Goal: Information Seeking & Learning: Learn about a topic

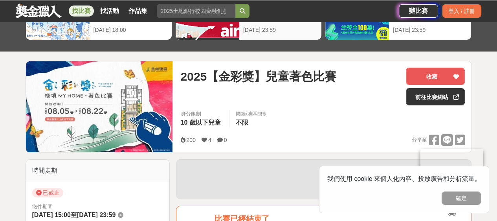
scroll to position [118, 0]
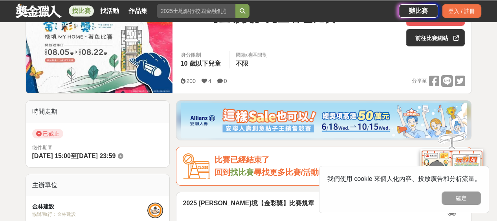
click at [458, 190] on div "我們使用 cookie 來個人化內容、投放廣告和分析流量。 確定" at bounding box center [404, 189] width 170 height 47
click at [465, 197] on button "確定" at bounding box center [460, 197] width 39 height 13
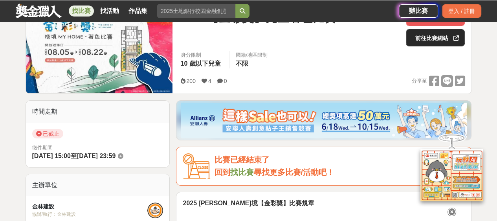
click at [439, 38] on link "前往比賽網站" at bounding box center [435, 37] width 59 height 17
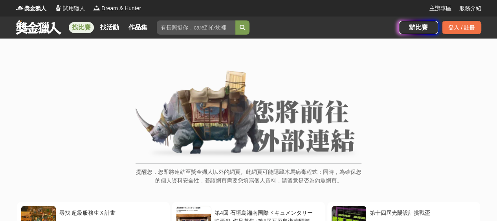
click at [79, 25] on link "找比賽" at bounding box center [81, 27] width 25 height 11
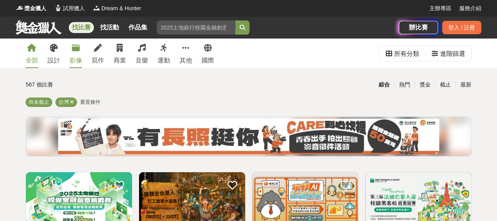
click at [78, 60] on div "影像" at bounding box center [75, 60] width 13 height 9
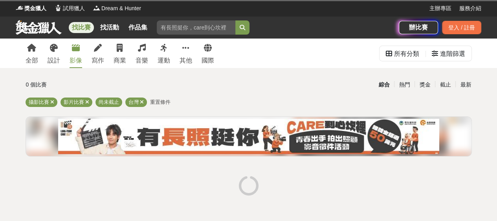
click at [61, 60] on div "全部 設計 影像 寫作 商業 音樂 運動 其他 國際" at bounding box center [120, 52] width 198 height 29
click at [56, 60] on div "設計" at bounding box center [54, 60] width 13 height 9
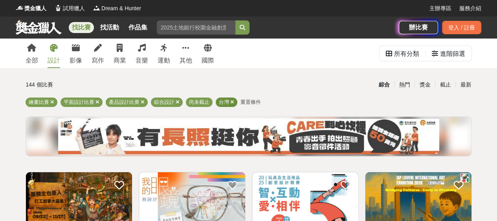
click at [231, 104] on icon at bounding box center [232, 101] width 4 height 5
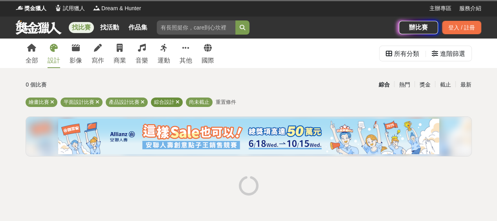
click at [179, 100] on div "綜合設計" at bounding box center [167, 101] width 32 height 9
click at [139, 100] on div "產品設計比賽" at bounding box center [127, 101] width 42 height 9
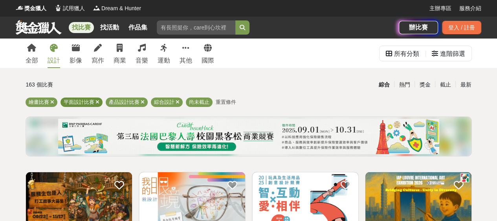
click at [98, 99] on span at bounding box center [97, 102] width 4 height 6
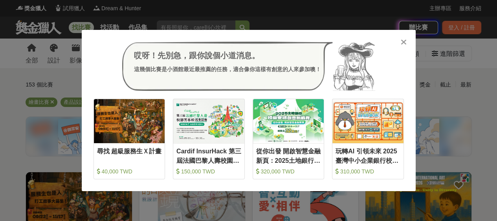
drag, startPoint x: 400, startPoint y: 42, endPoint x: 358, endPoint y: 35, distance: 43.0
click at [380, 39] on div "哎呀！先別急，跟你說個小道消息。 這幾個比賽是小酒館最近最推薦的任務，適合像你這樣有創意的人來參加噢！ 收藏 尋找 超級服務生Ｘ計畫 40,000 TWD 收…" at bounding box center [249, 110] width 334 height 161
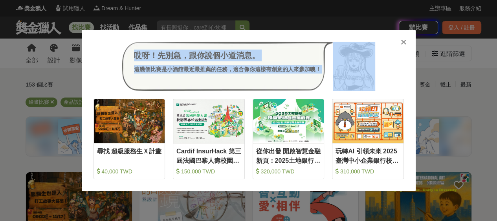
click at [404, 44] on icon at bounding box center [403, 42] width 6 height 8
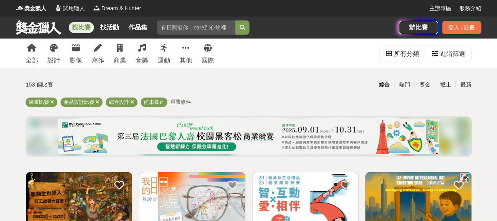
click at [81, 26] on link "找比賽" at bounding box center [81, 27] width 25 height 11
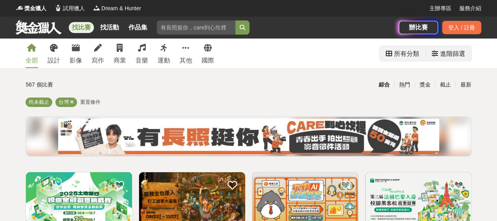
click at [438, 53] on div "進階篩選" at bounding box center [447, 54] width 33 height 16
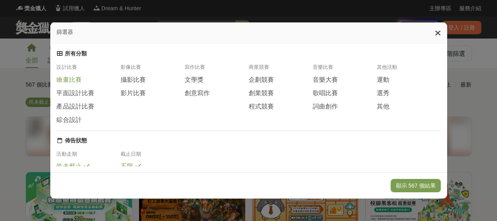
click at [75, 84] on span "繪畫比賽" at bounding box center [69, 80] width 25 height 8
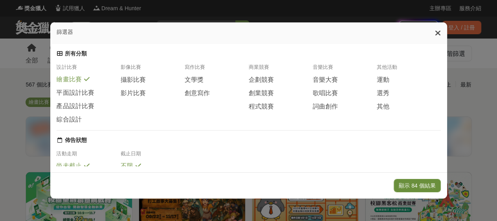
click at [421, 186] on button "顯示 84 個結果" at bounding box center [416, 185] width 47 height 13
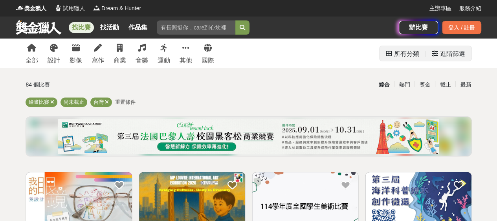
click at [454, 56] on div "進階篩選" at bounding box center [452, 54] width 25 height 16
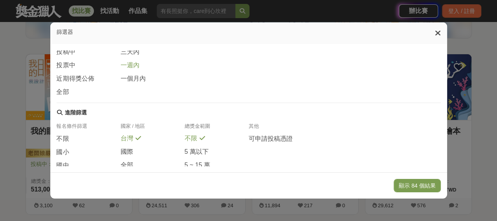
scroll to position [157, 0]
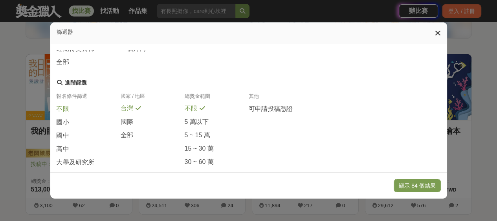
click at [64, 113] on span "不限" at bounding box center [63, 109] width 13 height 8
click at [410, 181] on button "顯示 84 個結果" at bounding box center [416, 185] width 47 height 13
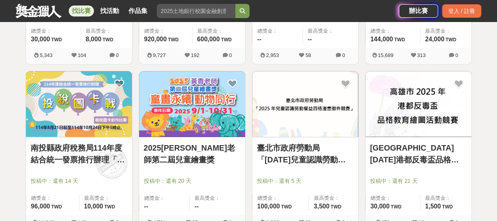
scroll to position [628, 0]
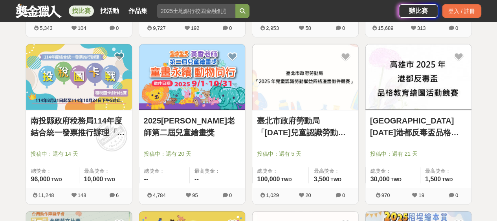
click at [199, 121] on link "2025黃香老師第二屆兒童繪畫獎" at bounding box center [192, 127] width 97 height 24
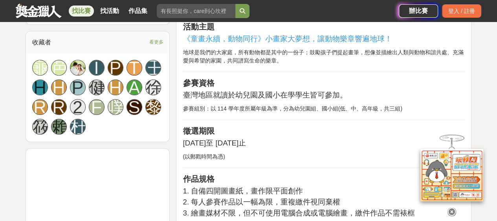
scroll to position [707, 0]
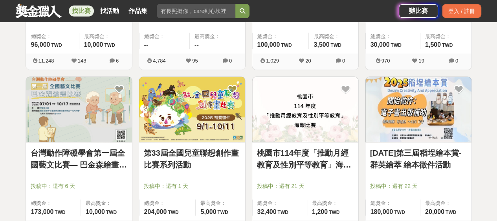
scroll to position [785, 0]
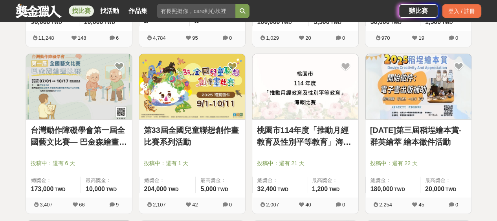
click at [162, 128] on link "第33屆全國兒童聯想創作畫比賽系列活動" at bounding box center [192, 136] width 97 height 24
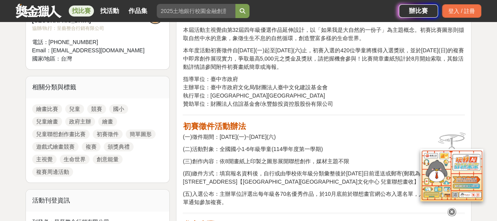
scroll to position [314, 0]
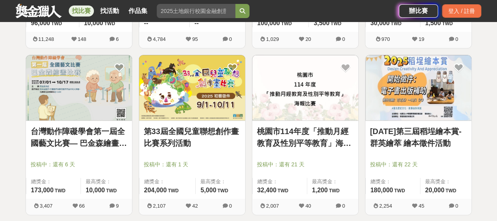
scroll to position [785, 0]
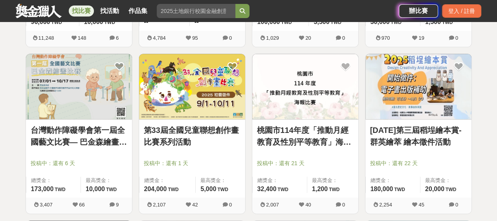
click at [94, 133] on link "台灣動作障礙學會第一屆全國藝文比賽— 巴金森繪畫比賽" at bounding box center [79, 136] width 97 height 24
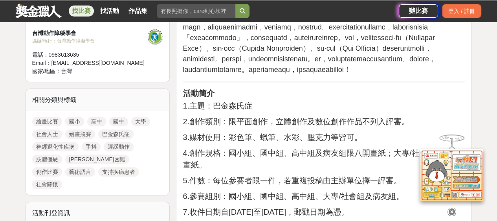
scroll to position [353, 0]
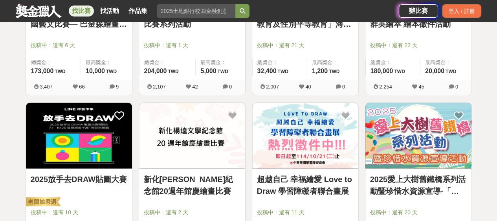
scroll to position [942, 0]
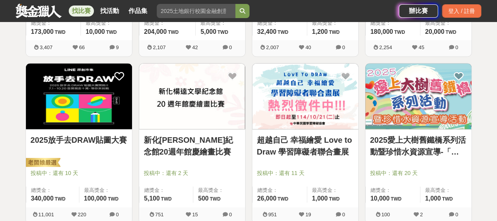
click at [415, 135] on link "2025愛上大樹舊鐵橋系列活動暨珍惜水資源宣導-「寫生活動」" at bounding box center [418, 146] width 97 height 24
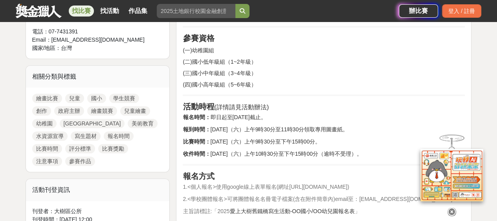
scroll to position [471, 0]
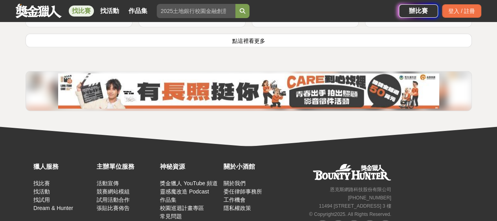
scroll to position [1099, 0]
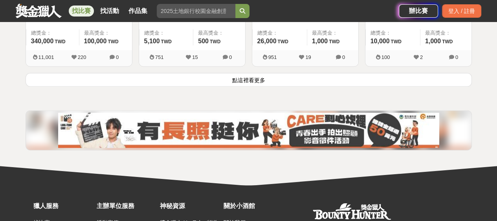
click at [244, 79] on button "點這裡看更多" at bounding box center [249, 80] width 446 height 14
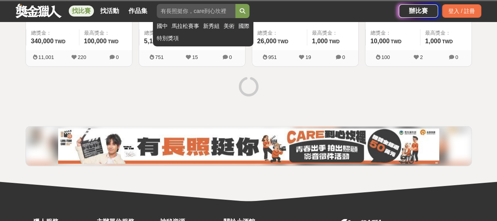
click at [194, 13] on input "search" at bounding box center [196, 11] width 79 height 14
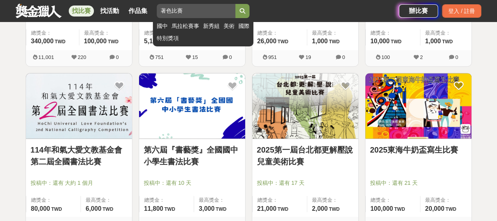
click at [235, 4] on button "submit" at bounding box center [242, 11] width 14 height 14
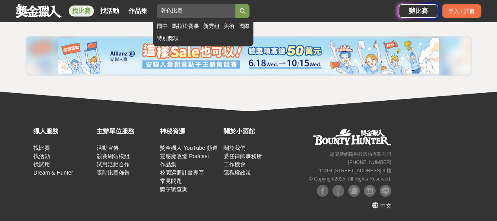
scroll to position [326, 0]
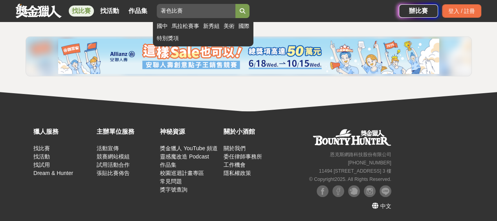
click at [243, 13] on button "submit" at bounding box center [242, 11] width 14 height 14
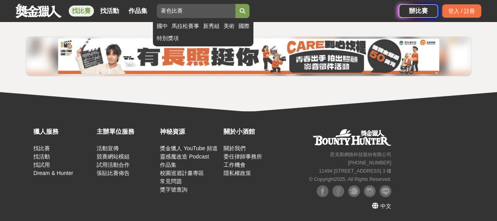
click at [203, 8] on input "著色比賽" at bounding box center [196, 11] width 79 height 14
click at [249, 15] on button "submit" at bounding box center [242, 11] width 14 height 14
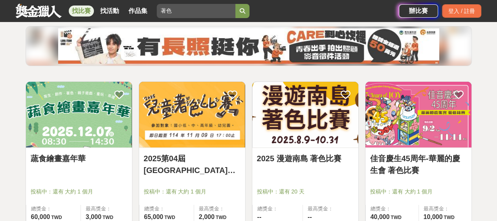
scroll to position [169, 0]
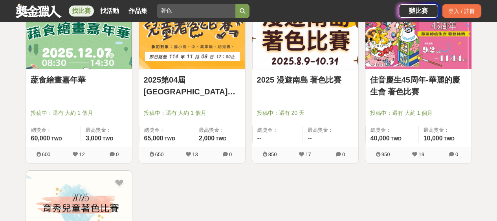
click at [80, 62] on img at bounding box center [79, 36] width 106 height 66
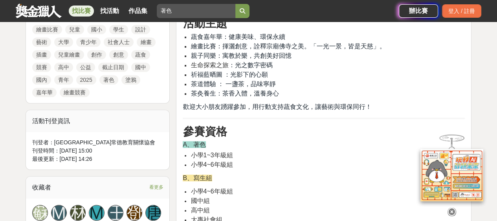
scroll to position [432, 0]
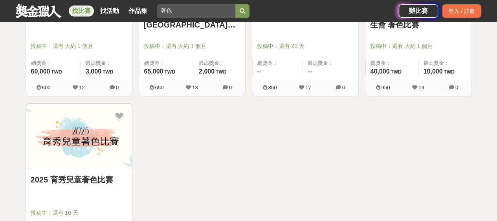
scroll to position [130, 0]
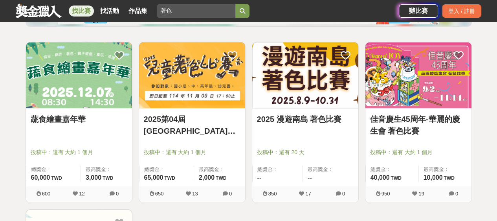
click at [422, 113] on link "佳音慶生45周年-華麗的慶生會 著色比賽" at bounding box center [418, 125] width 97 height 24
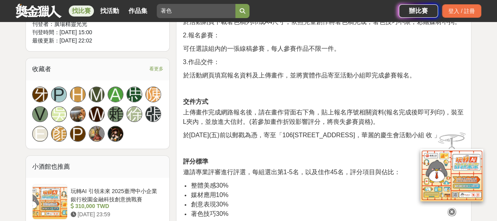
scroll to position [510, 0]
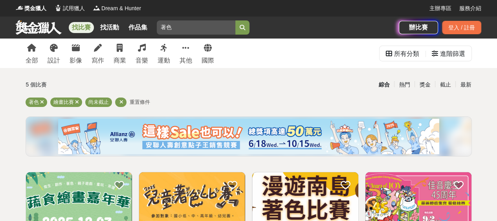
drag, startPoint x: 121, startPoint y: 18, endPoint x: 100, endPoint y: 13, distance: 20.6
click at [100, 14] on div "獎金獵人 試用獵人 Dream & Hunter 主辦專區 服務介紹 找比賽 找活動 作品集 著色 國中 馬拉松賽事 新秀組 美術 國際 特別獎項 辦比賽 登…" at bounding box center [248, 19] width 497 height 38
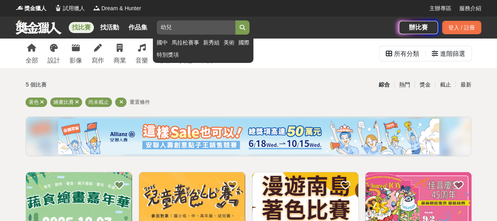
click at [244, 25] on icon "submit" at bounding box center [241, 27] width 5 height 5
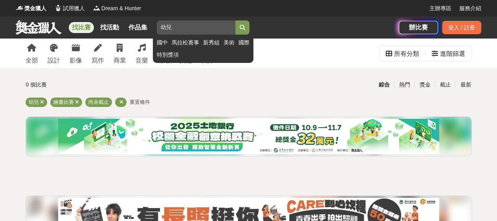
click at [190, 25] on input "幼兒" at bounding box center [196, 27] width 79 height 14
type input "幼"
click at [235, 20] on button "submit" at bounding box center [242, 27] width 14 height 14
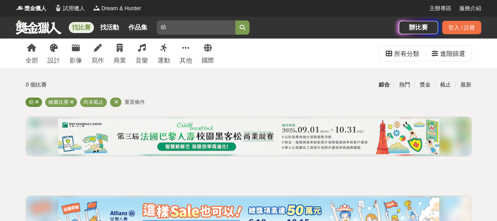
click at [37, 102] on icon at bounding box center [37, 101] width 4 height 5
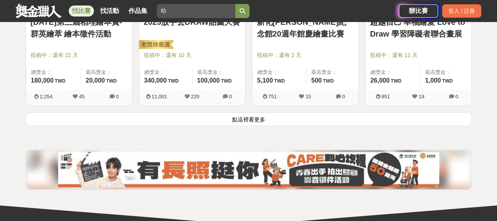
scroll to position [976, 0]
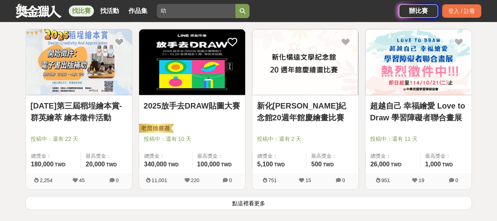
click at [258, 205] on button "點這裡看更多" at bounding box center [249, 202] width 446 height 14
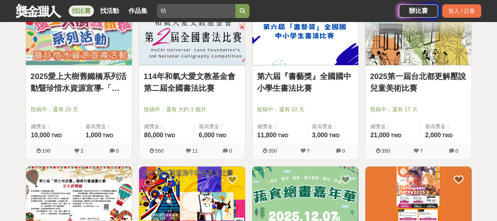
scroll to position [1290, 0]
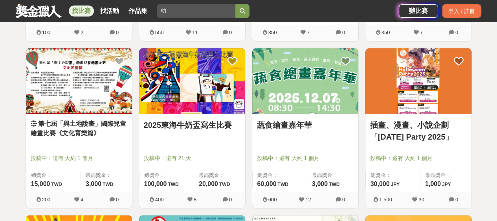
click at [69, 89] on img at bounding box center [79, 81] width 106 height 66
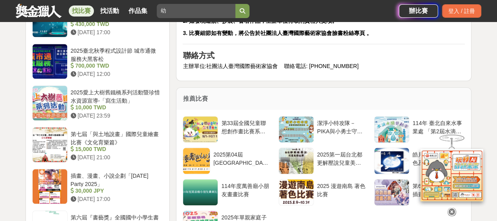
scroll to position [707, 0]
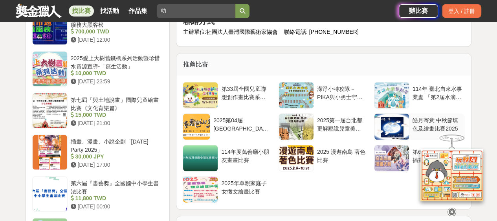
click at [421, 116] on div "皓月寄意 中秋節填色及繪畫比賽2025" at bounding box center [436, 123] width 49 height 15
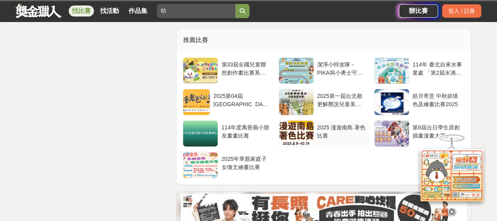
scroll to position [1544, 0]
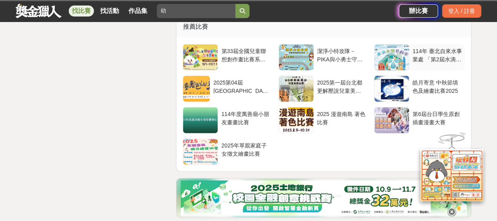
click at [412, 54] on div "114年 臺北自來水事業處 「第2屆水滴永續藝起來」繪畫比賽" at bounding box center [436, 54] width 49 height 15
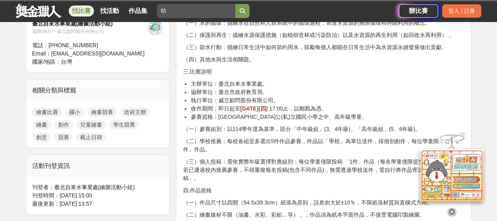
scroll to position [353, 0]
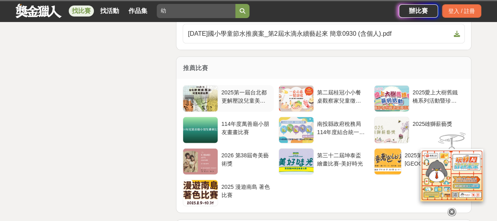
click at [254, 92] on div "2025第一屆台北都更解壓說兒童美術比賽" at bounding box center [245, 95] width 49 height 15
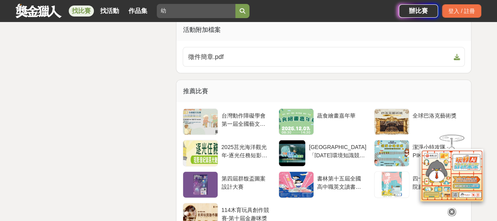
scroll to position [1413, 0]
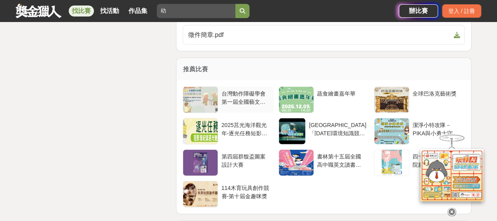
click at [237, 91] on div "台灣動作障礙學會第一屆全國藝文比賽— 巴金森繪畫比賽" at bounding box center [245, 97] width 49 height 15
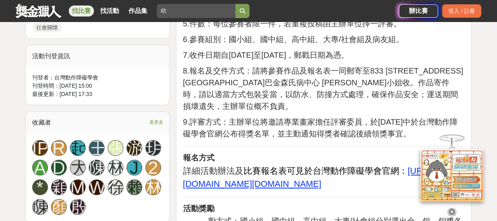
scroll to position [550, 0]
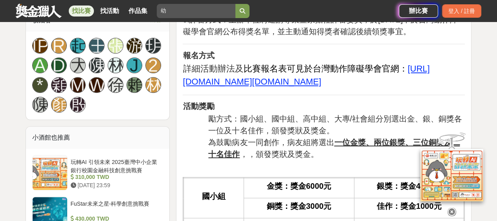
drag, startPoint x: 162, startPoint y: 14, endPoint x: 237, endPoint y: 59, distance: 87.0
click at [237, 36] on span "9.評審方式：主辦單位將邀請專業畫家擔任評審委員，於114年11月中於台灣動作障礙學會官網公布得獎名單，並主動通知得獎者確認後續領獎事宜。" at bounding box center [320, 25] width 275 height 20
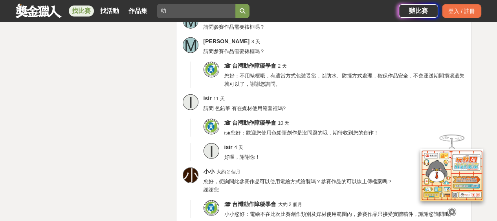
scroll to position [1649, 0]
